Goal: Communication & Community: Connect with others

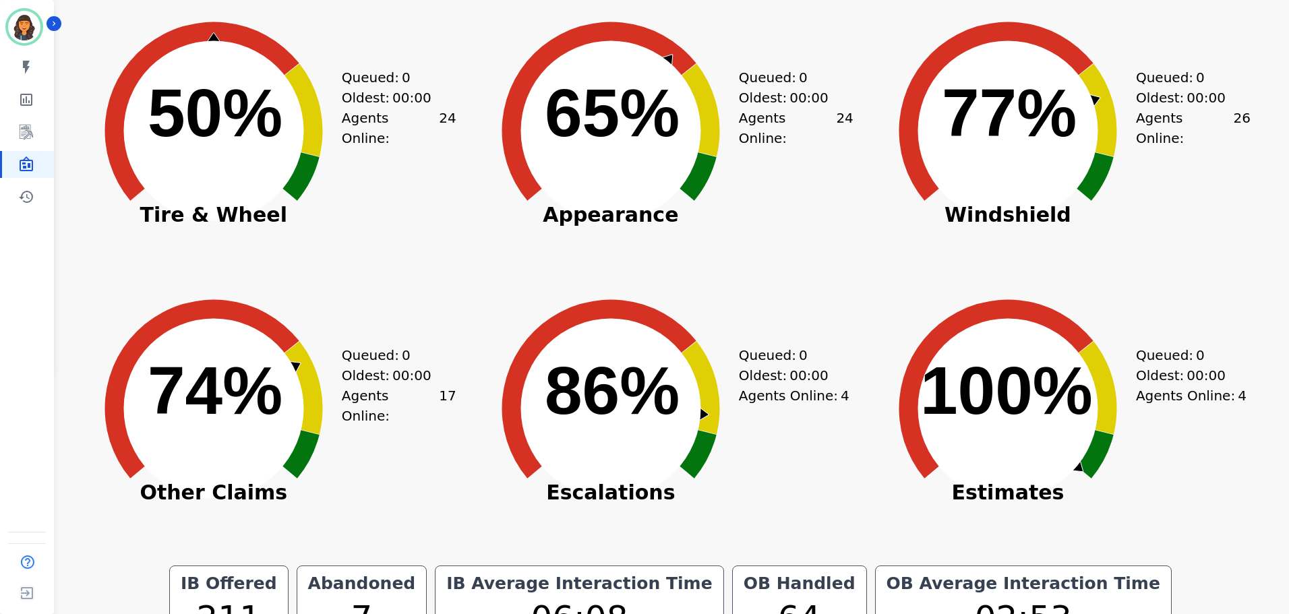
scroll to position [406, 0]
